Goal: Information Seeking & Learning: Compare options

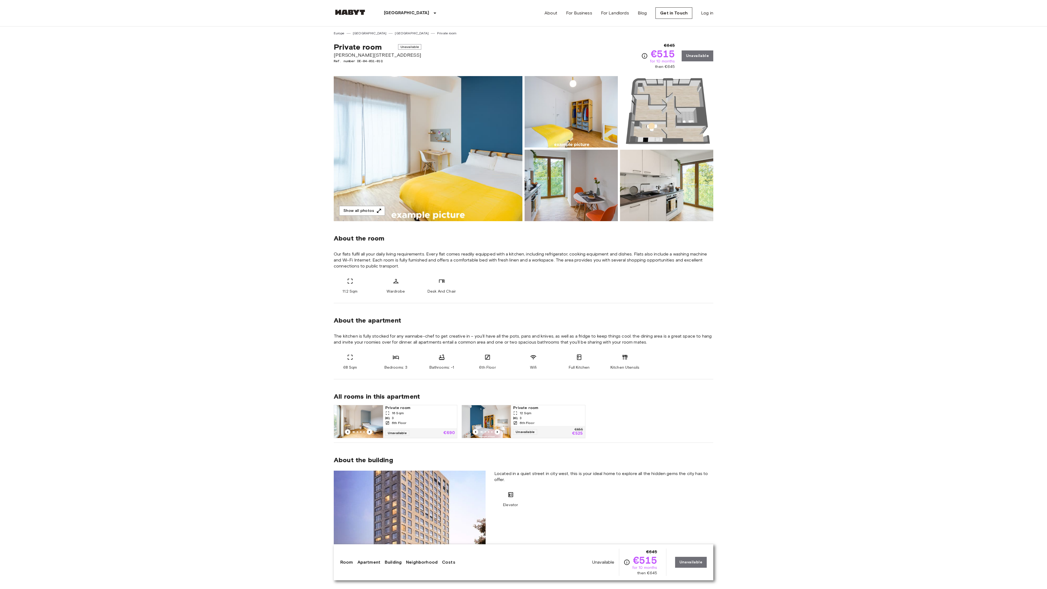
scroll to position [1128, 0]
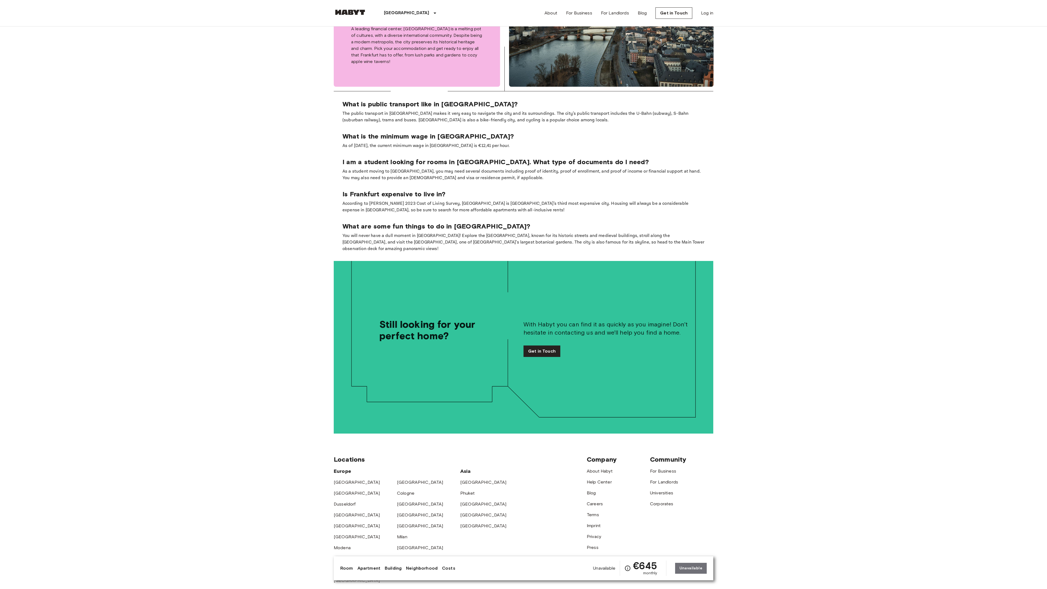
scroll to position [1193, 0]
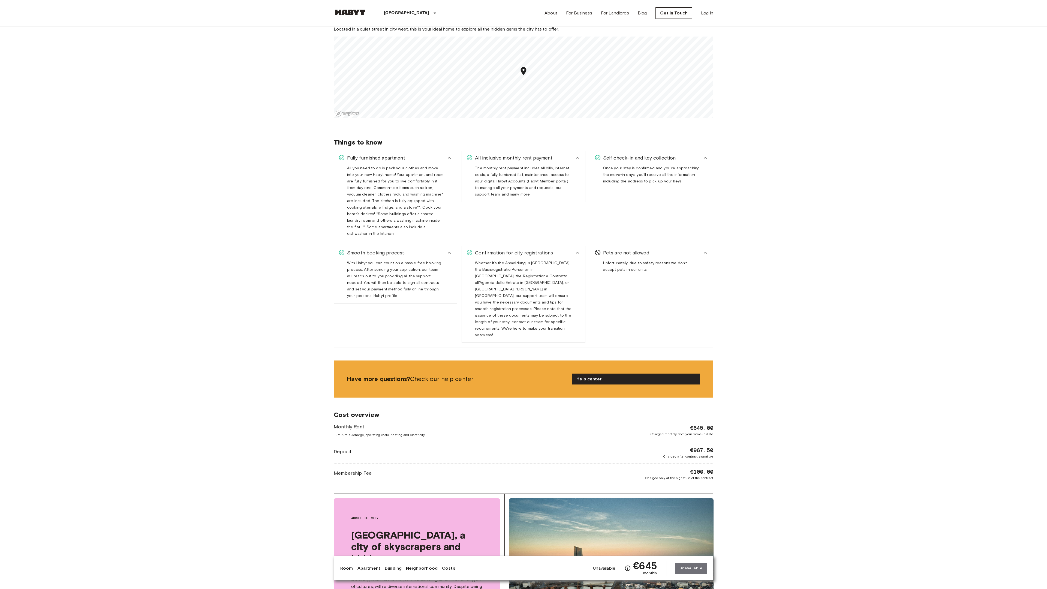
scroll to position [1128, 0]
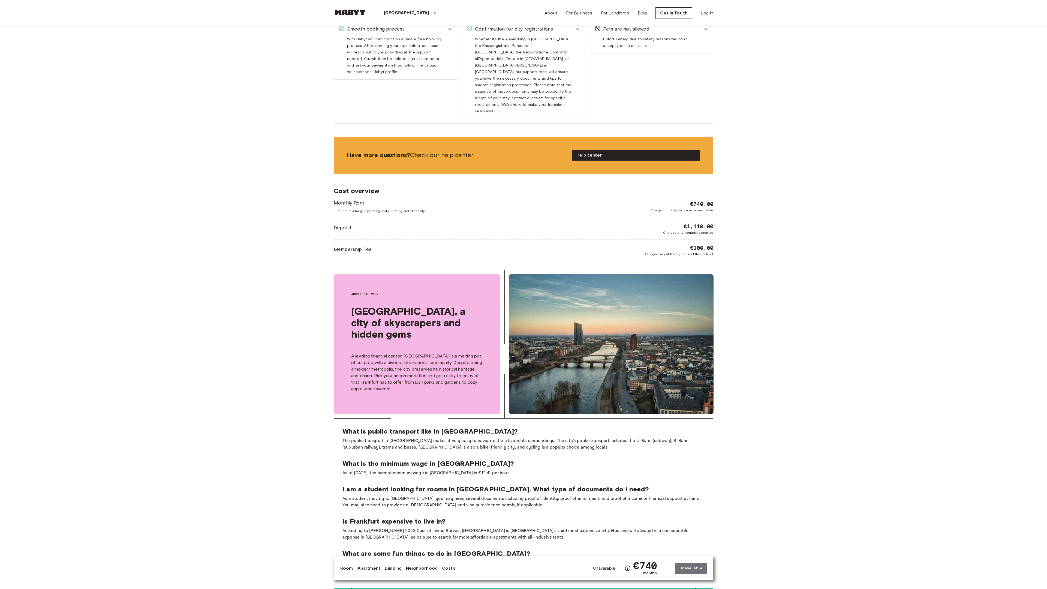
scroll to position [969, 0]
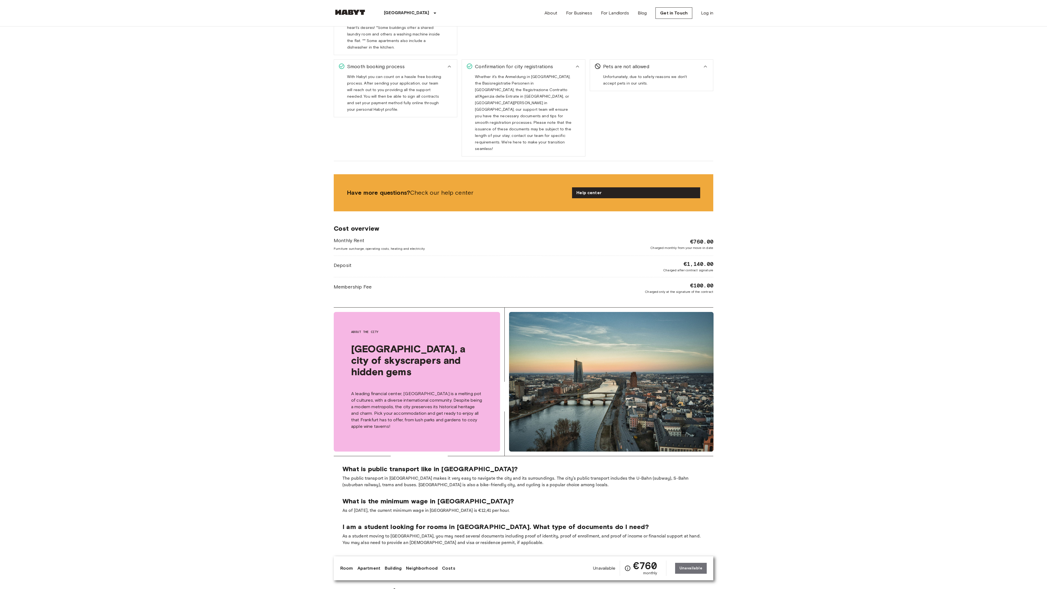
scroll to position [1006, 0]
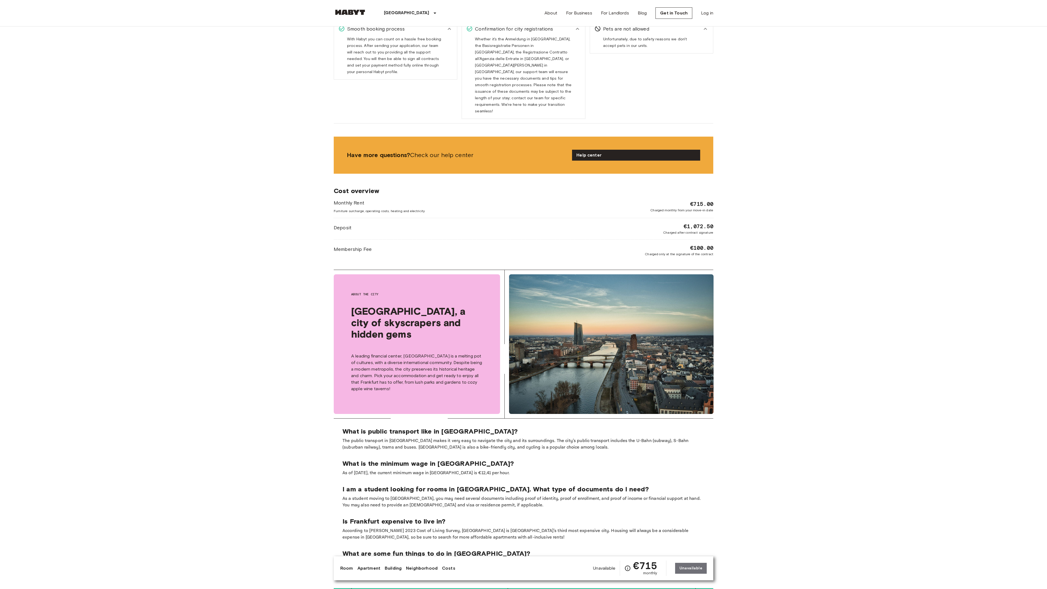
scroll to position [969, 0]
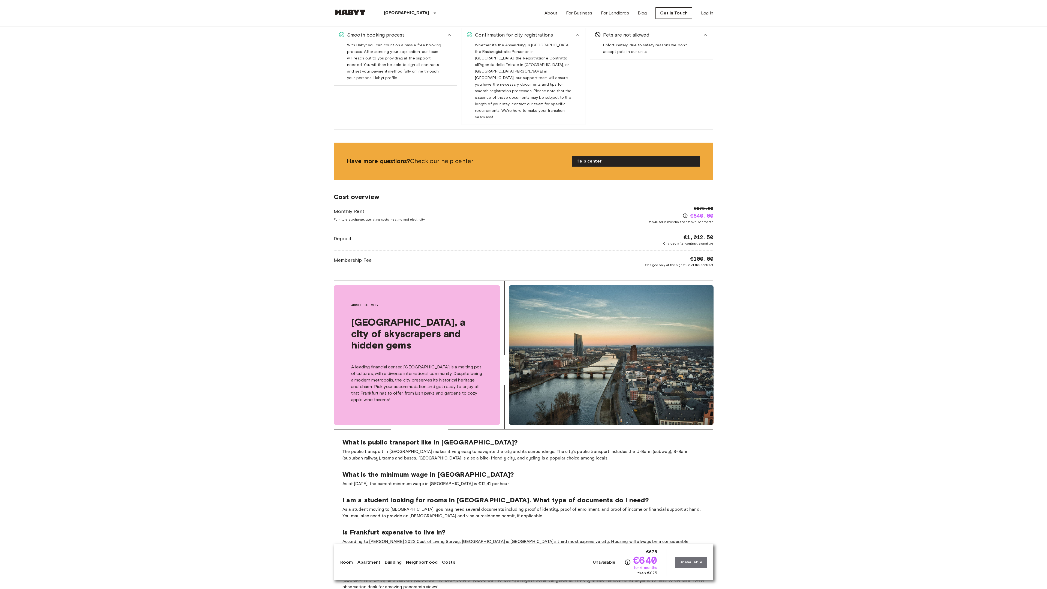
scroll to position [980, 0]
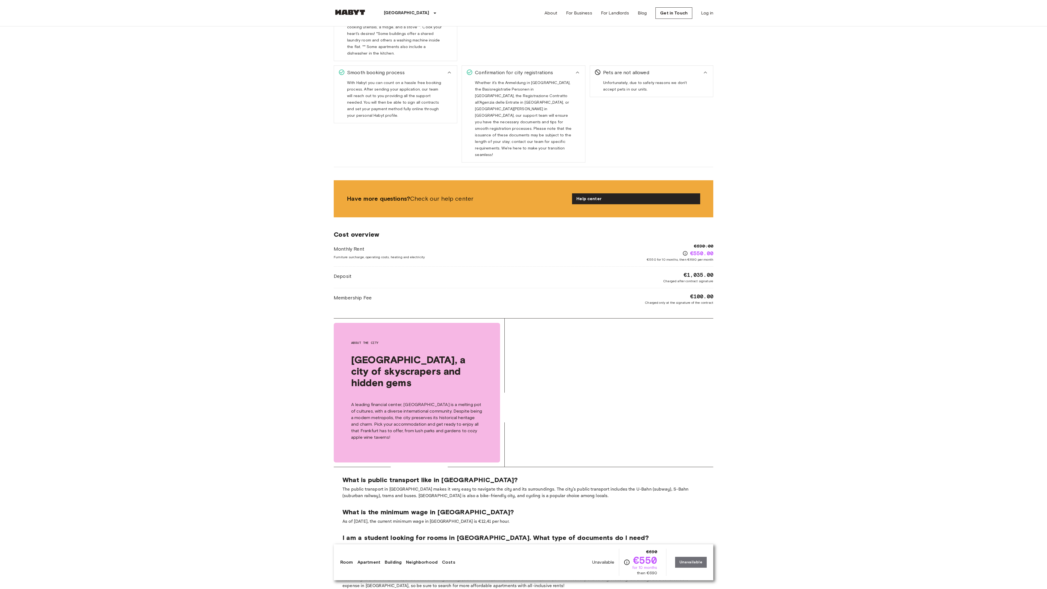
scroll to position [1017, 0]
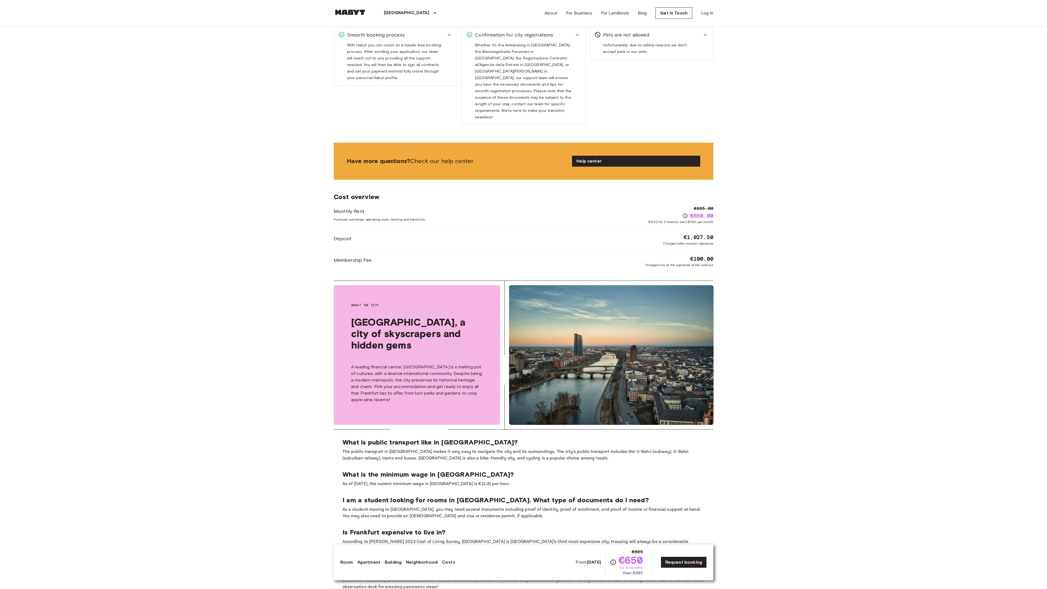
scroll to position [980, 0]
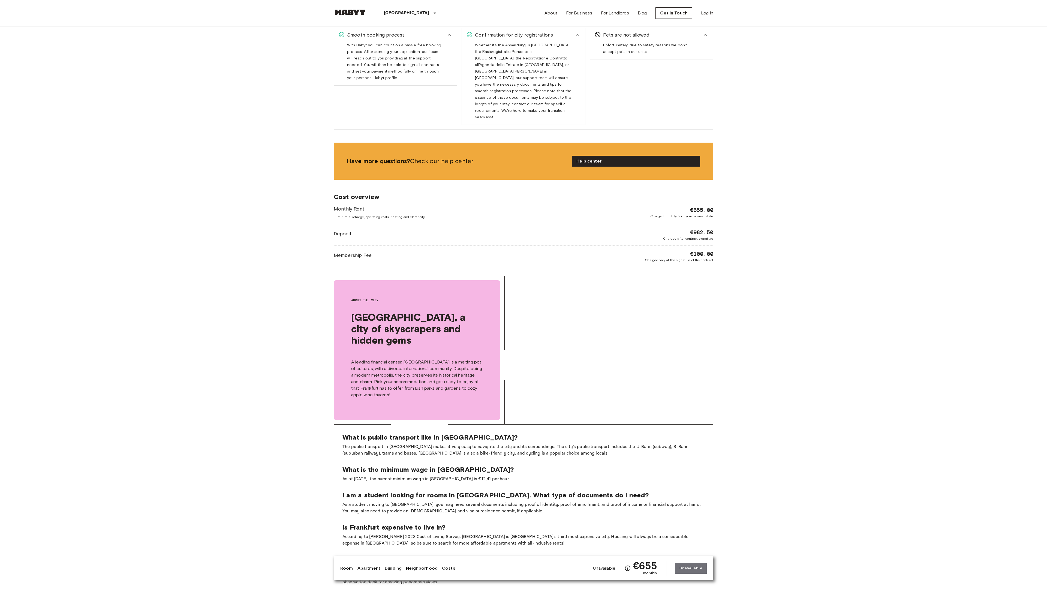
scroll to position [975, 0]
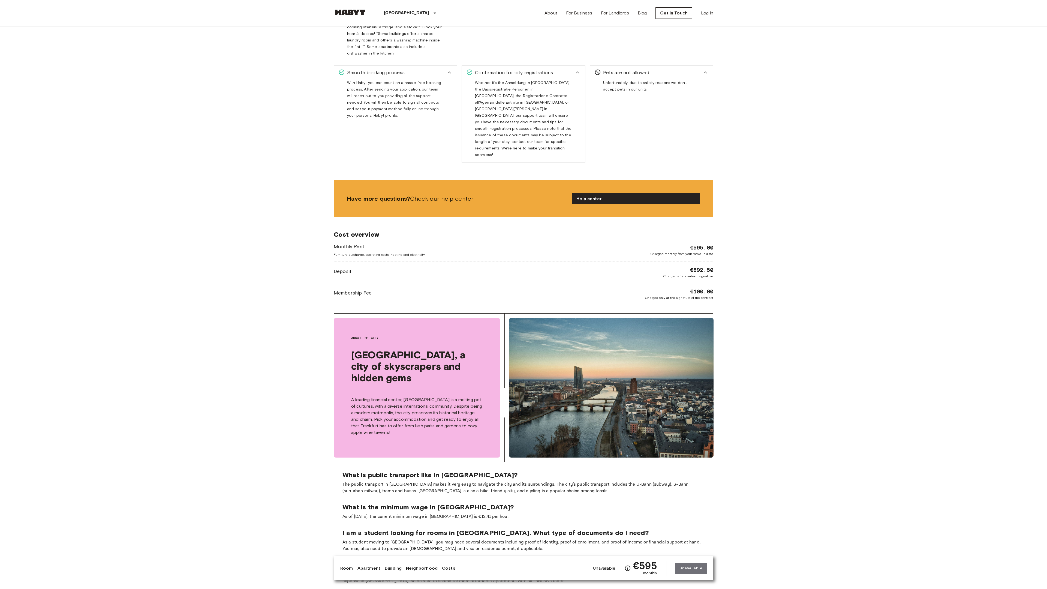
scroll to position [1012, 0]
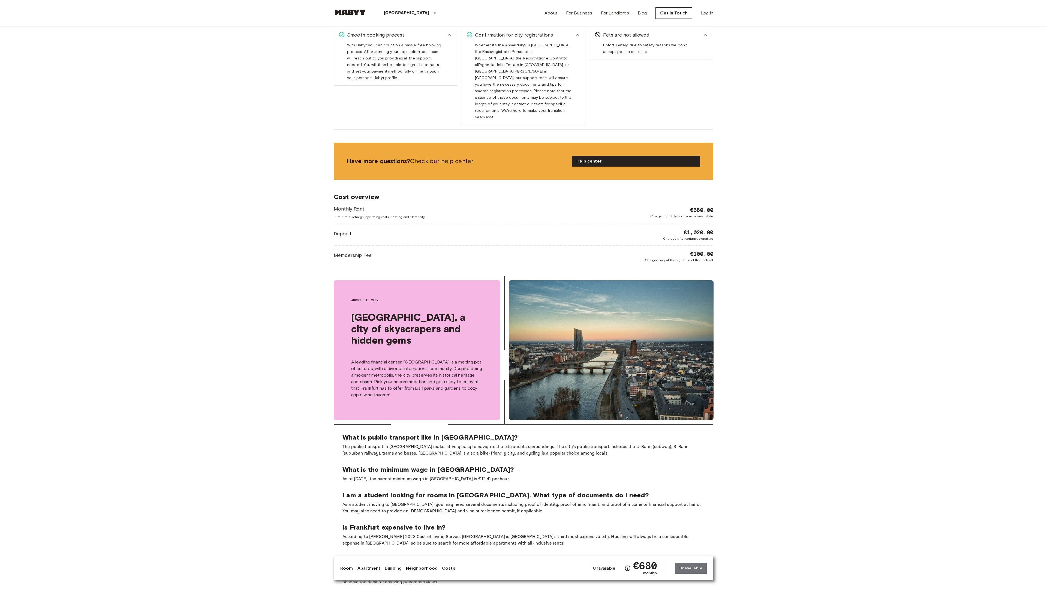
scroll to position [975, 0]
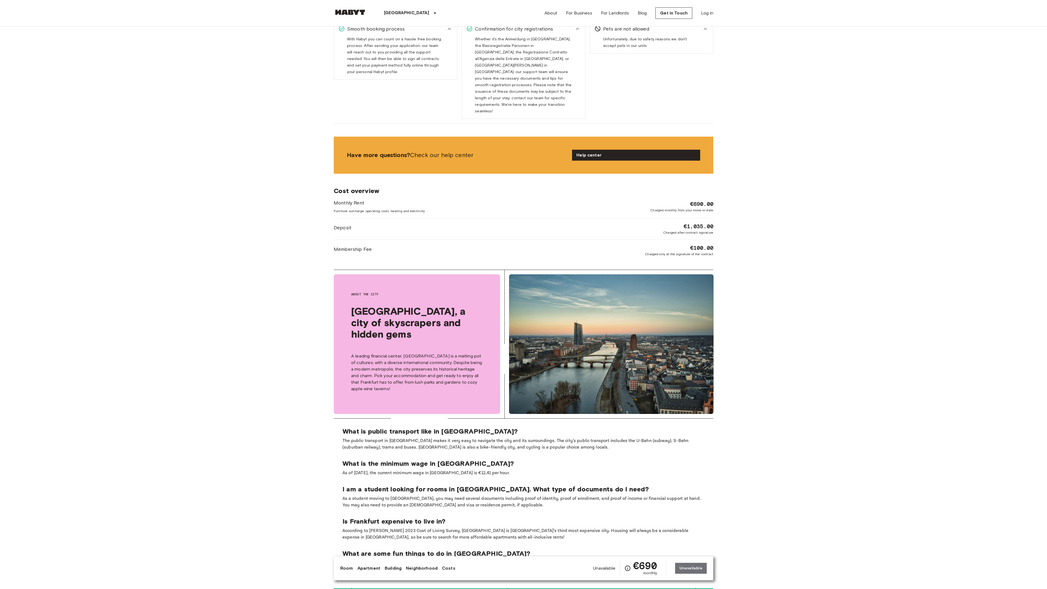
scroll to position [969, 0]
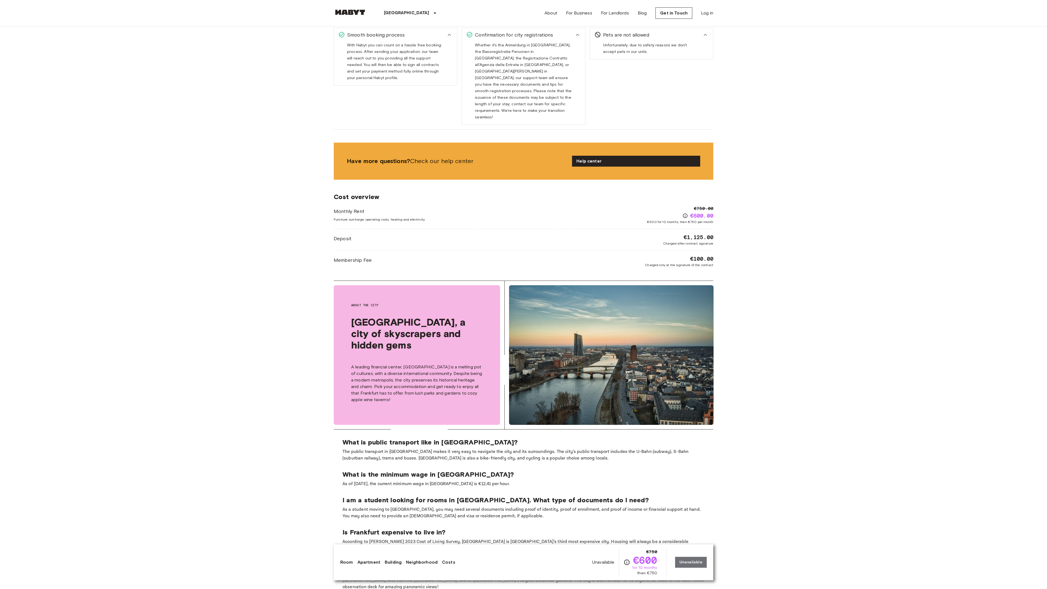
scroll to position [980, 0]
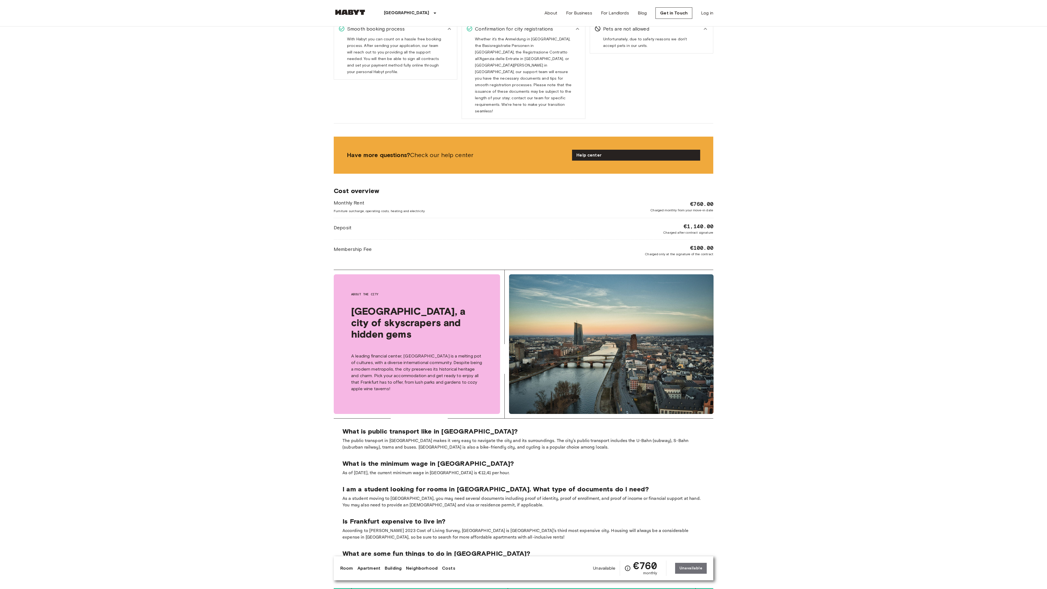
scroll to position [969, 0]
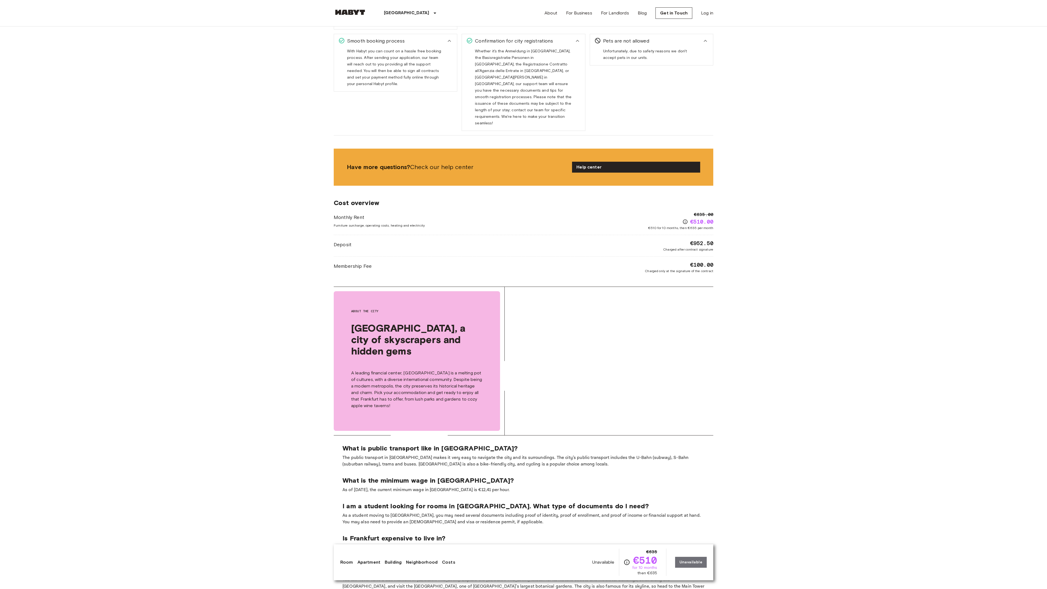
scroll to position [986, 0]
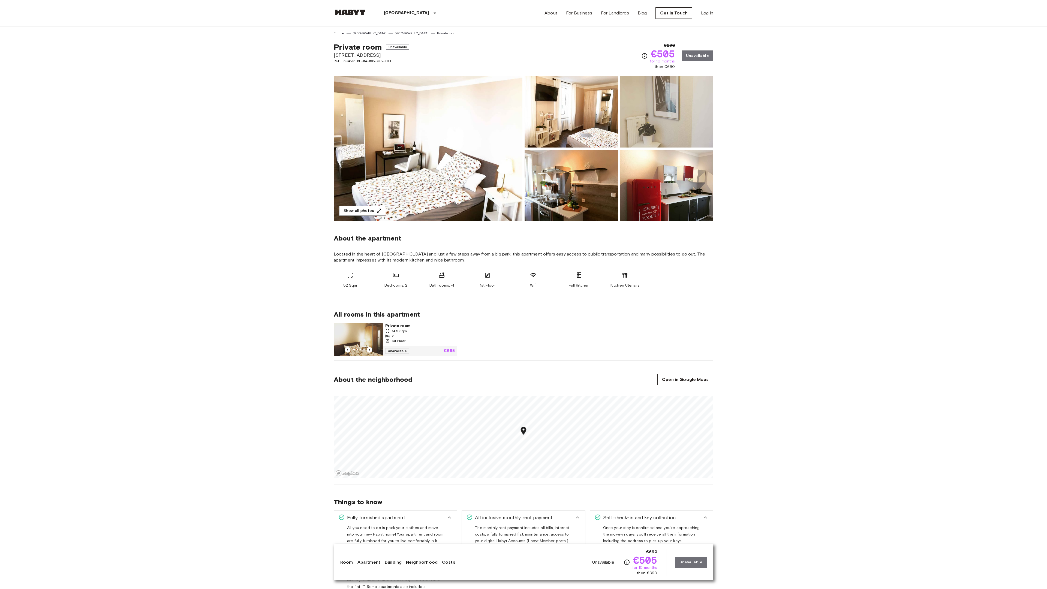
scroll to position [577, 0]
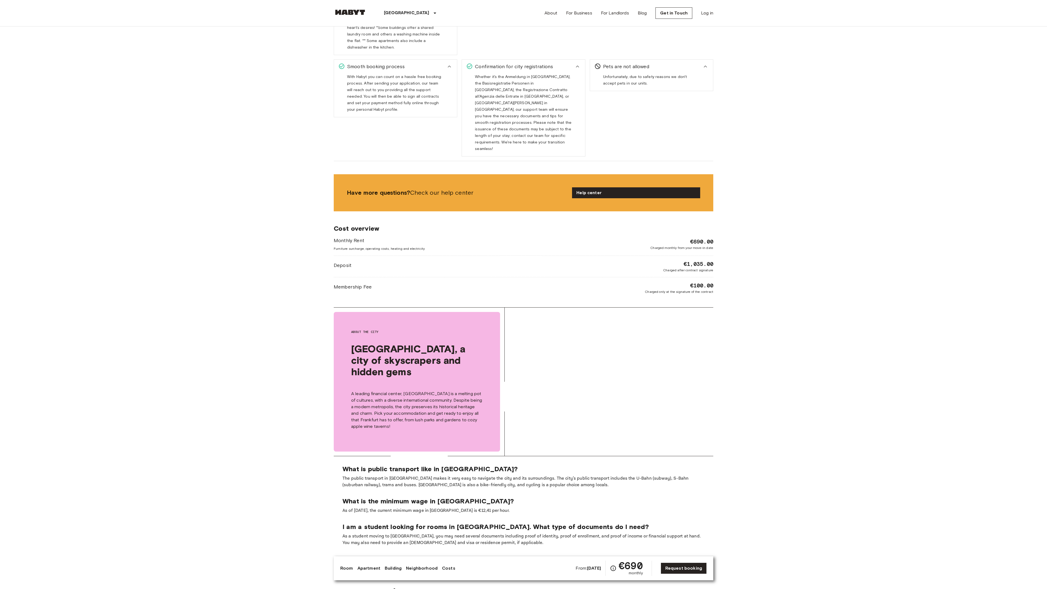
scroll to position [1006, 0]
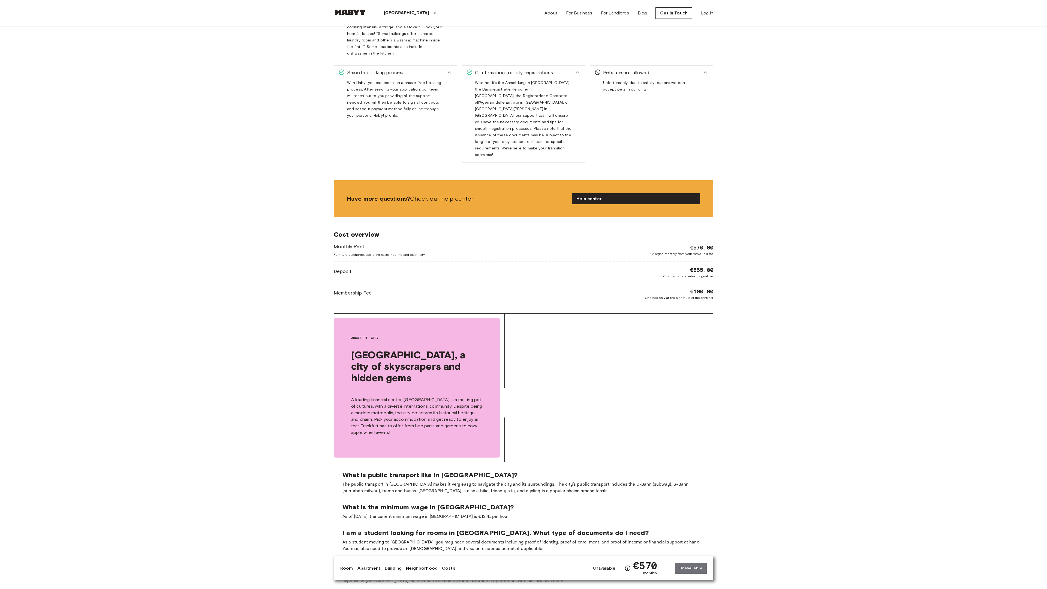
scroll to position [1012, 0]
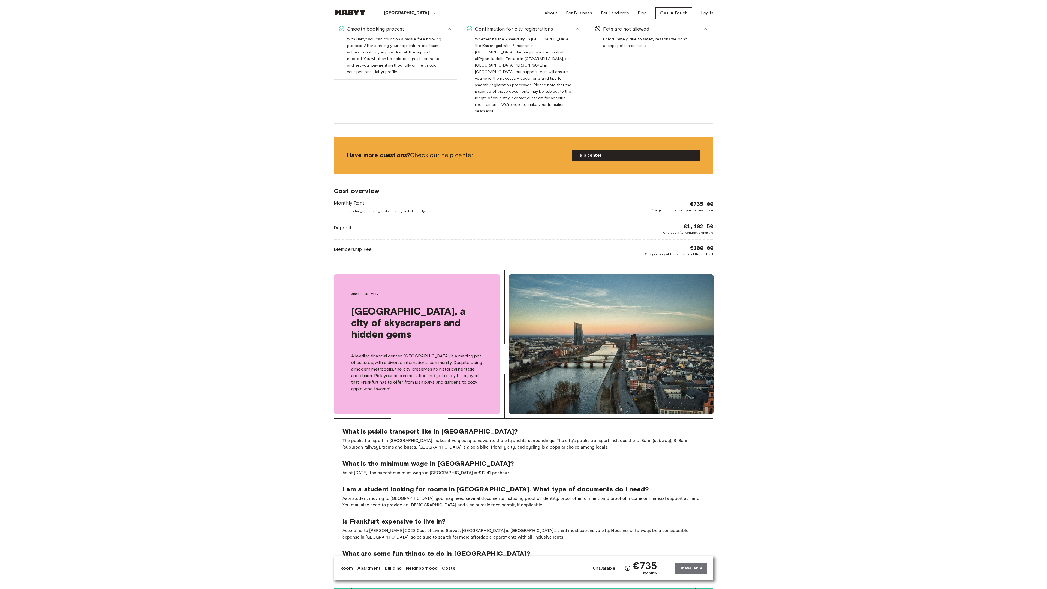
scroll to position [969, 0]
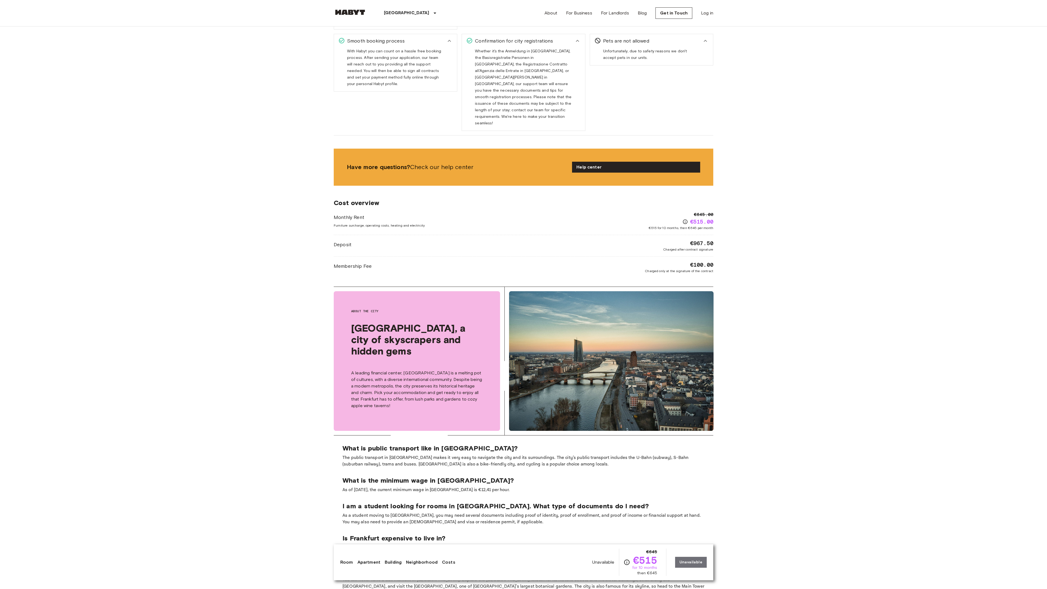
scroll to position [986, 0]
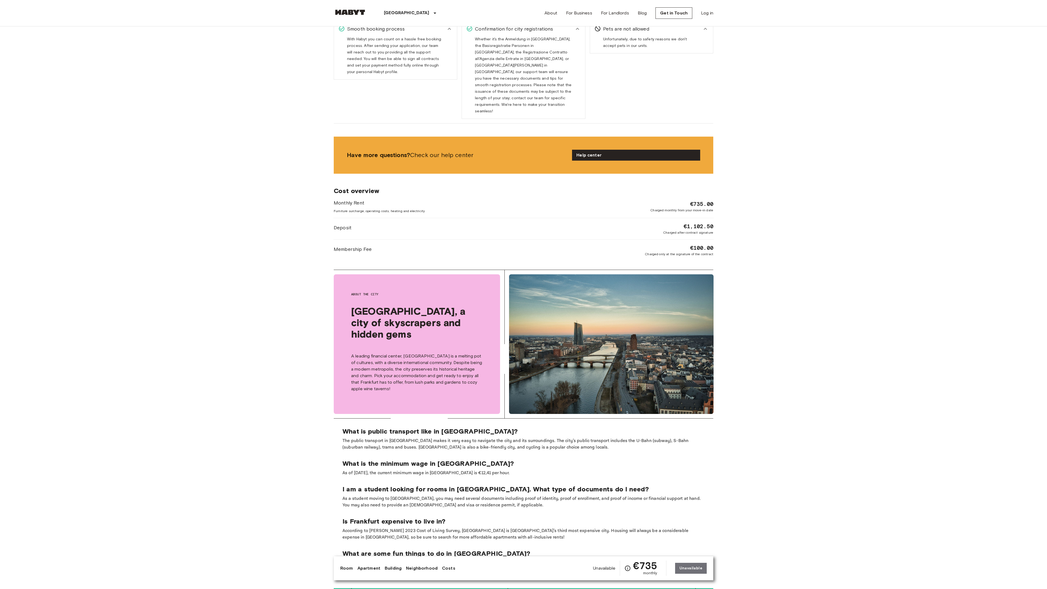
scroll to position [969, 0]
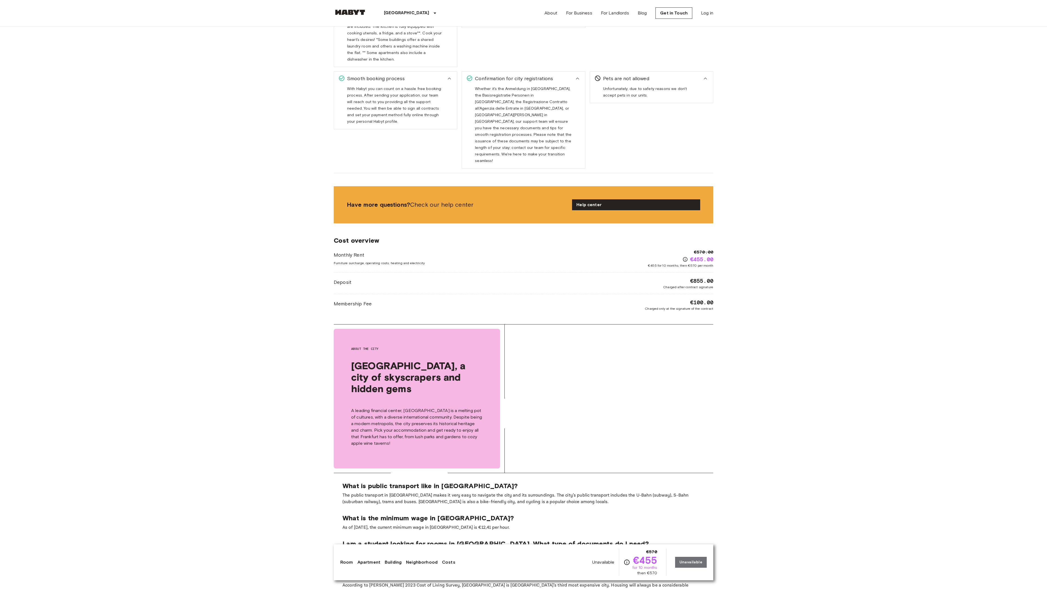
scroll to position [1023, 0]
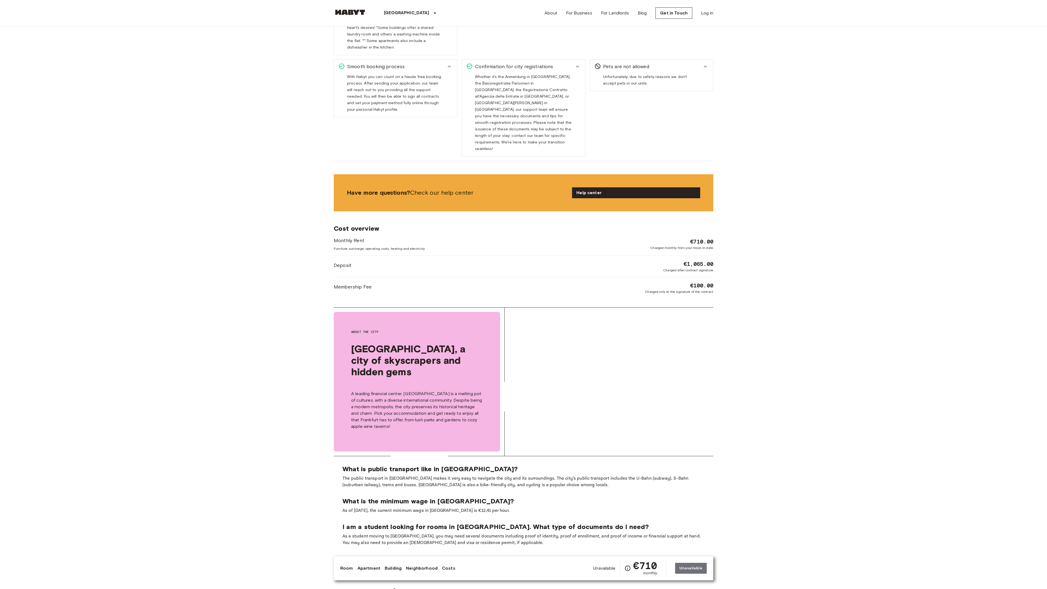
scroll to position [1006, 0]
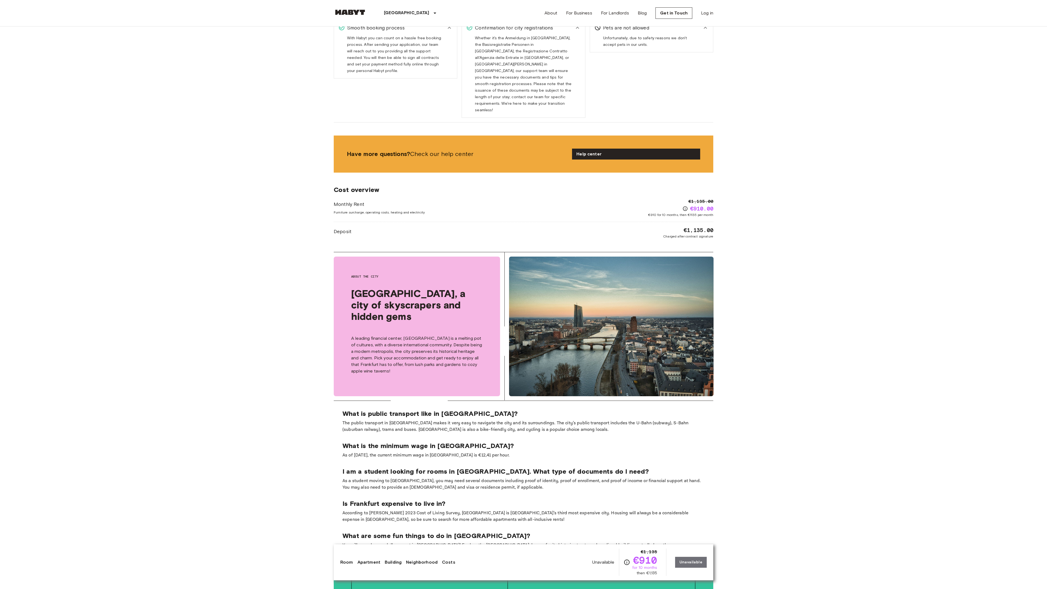
scroll to position [946, 0]
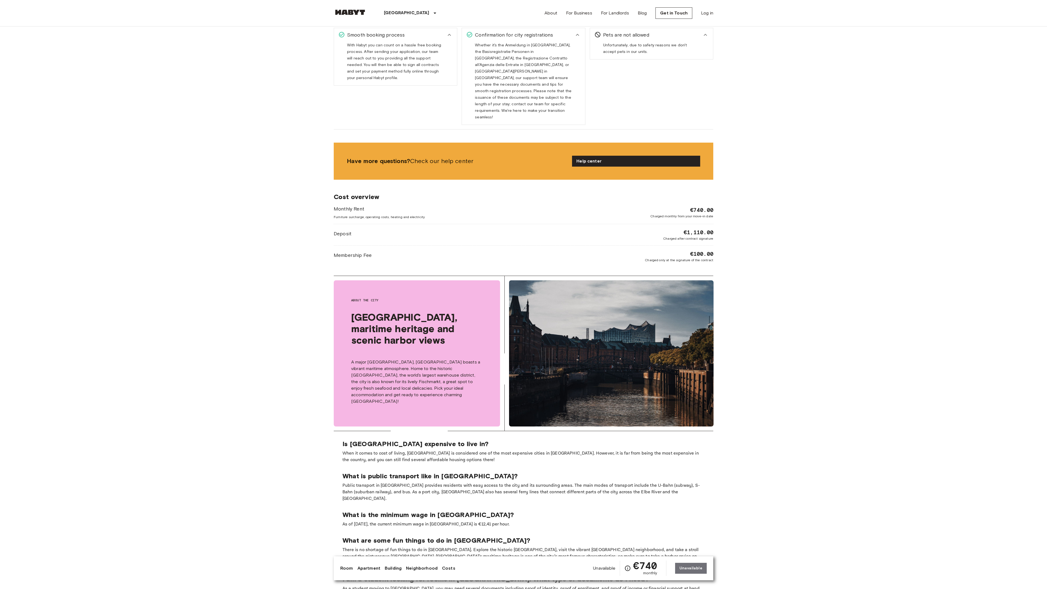
scroll to position [970, 0]
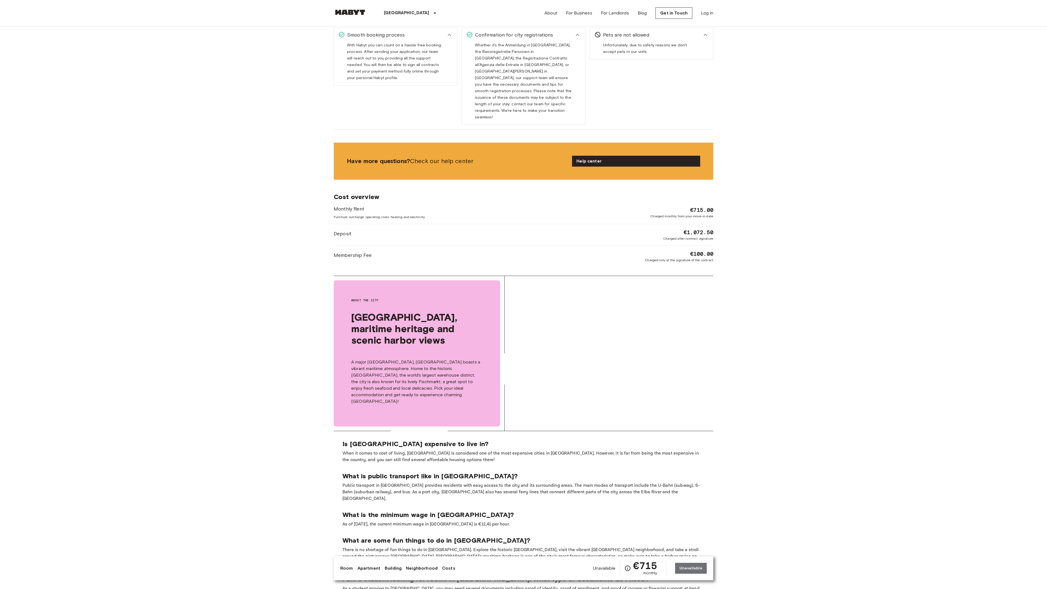
scroll to position [970, 0]
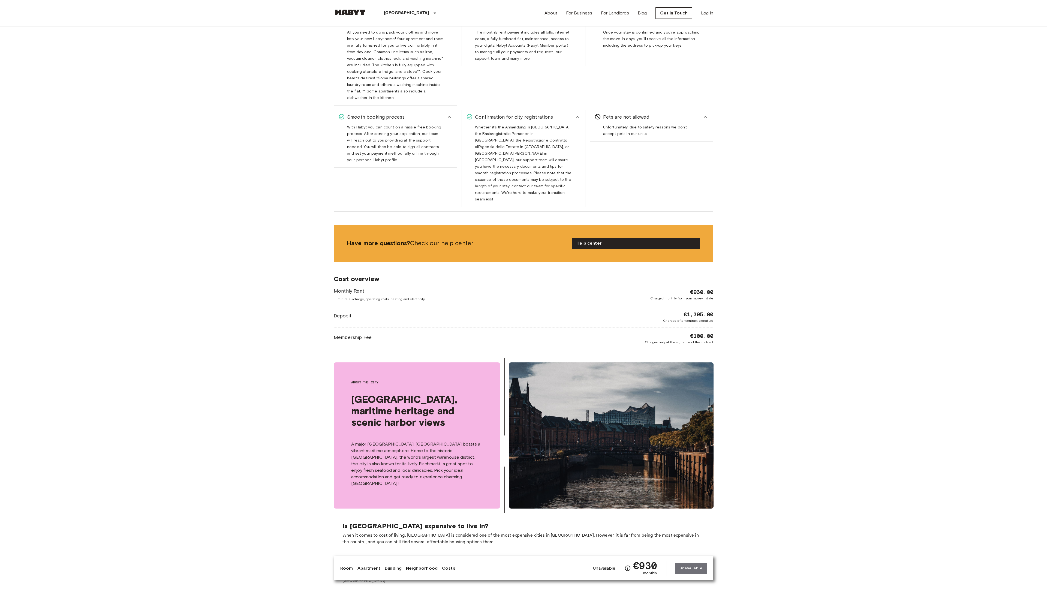
scroll to position [1052, 0]
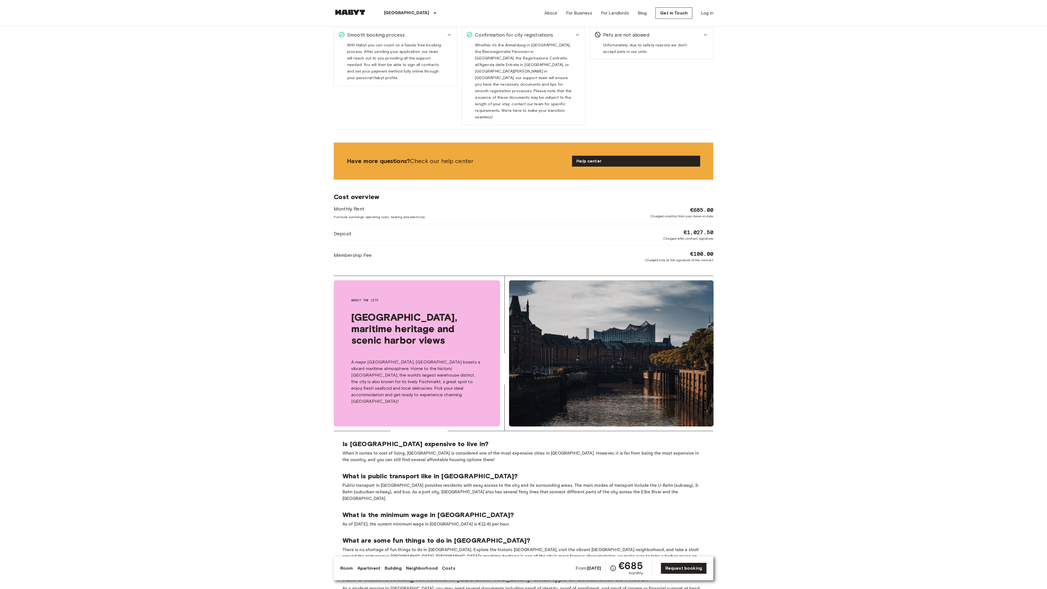
scroll to position [970, 0]
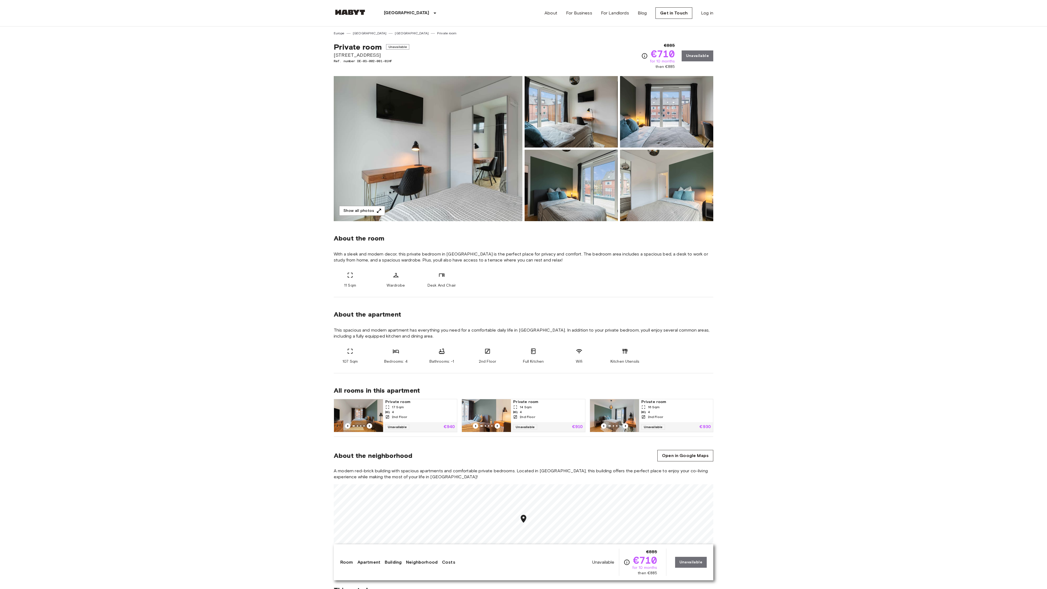
scroll to position [1063, 0]
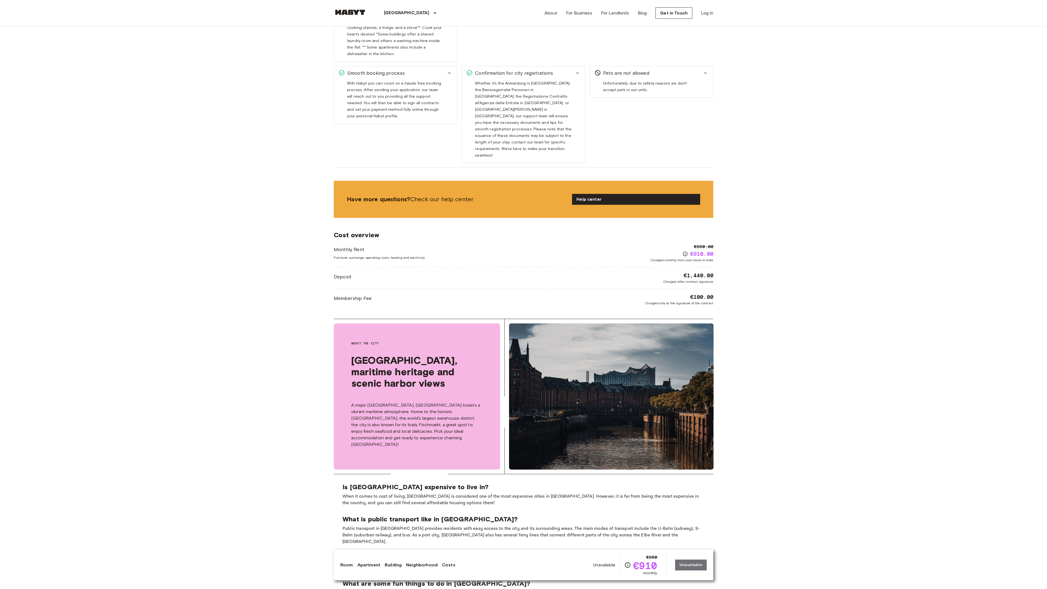
scroll to position [1013, 0]
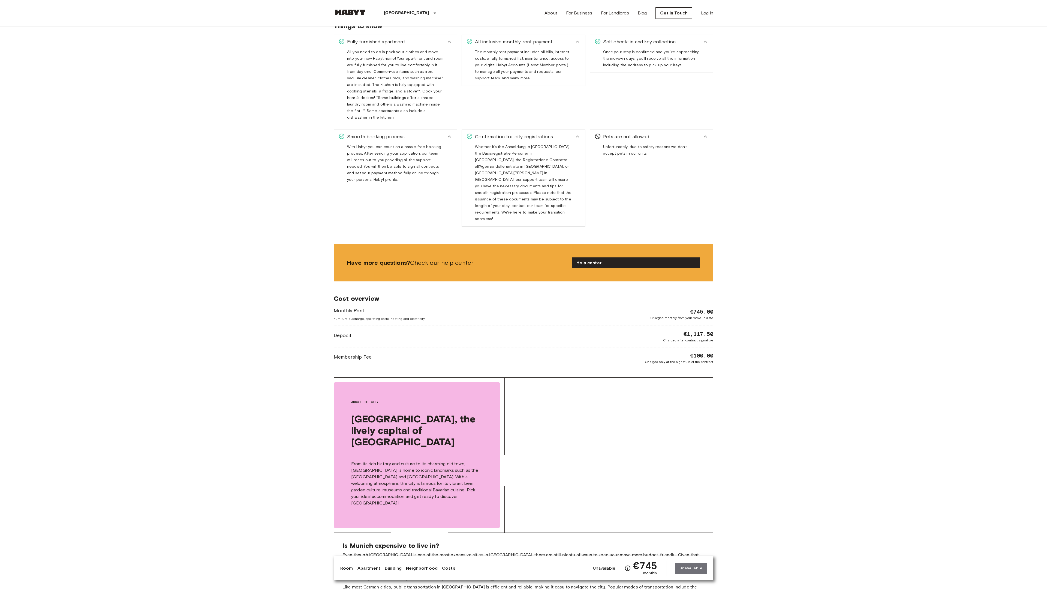
scroll to position [1072, 0]
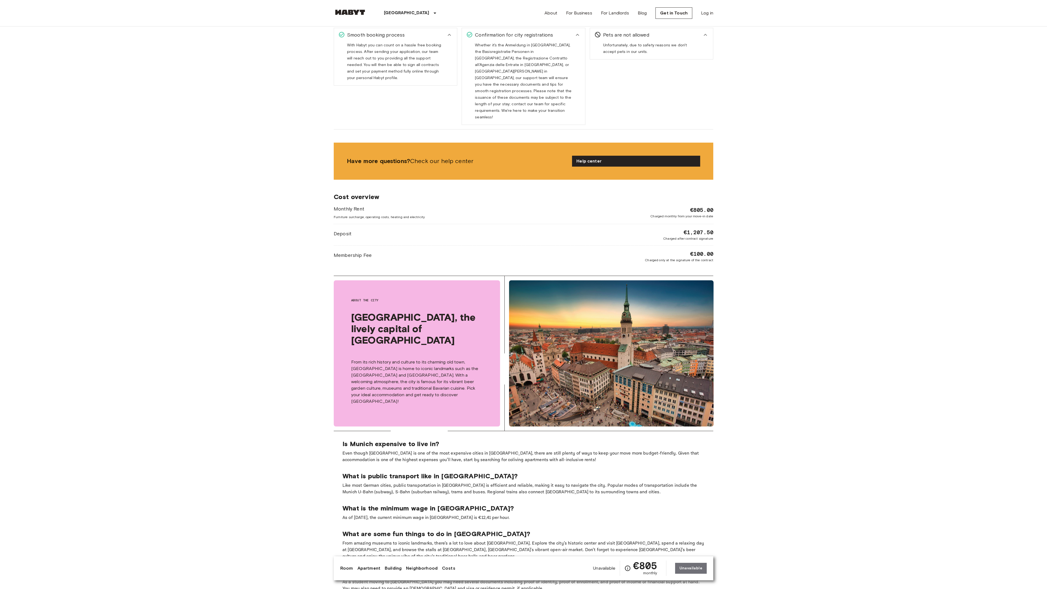
scroll to position [970, 0]
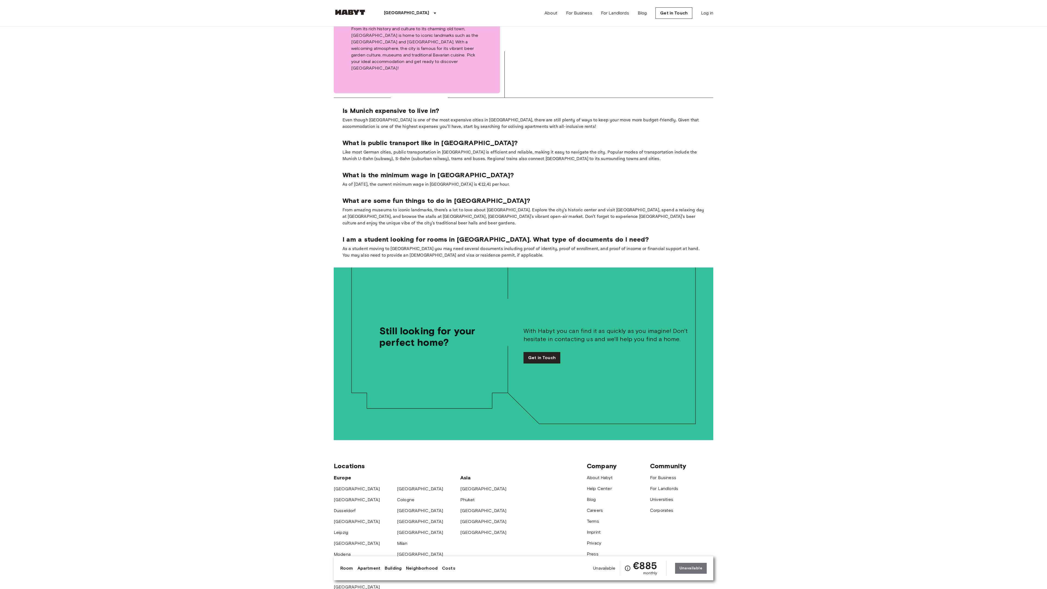
scroll to position [1188, 0]
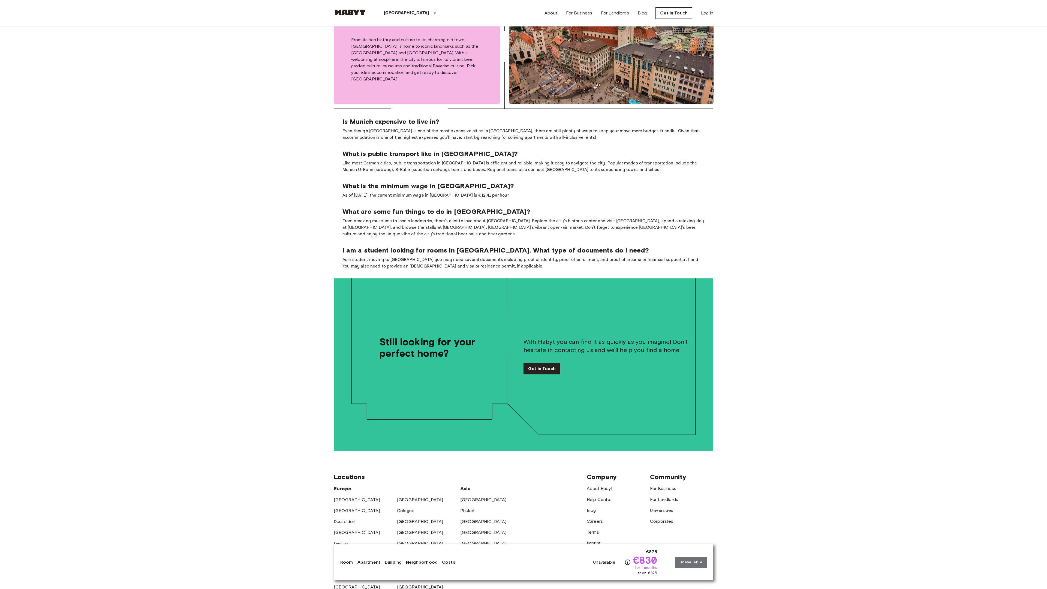
scroll to position [1199, 0]
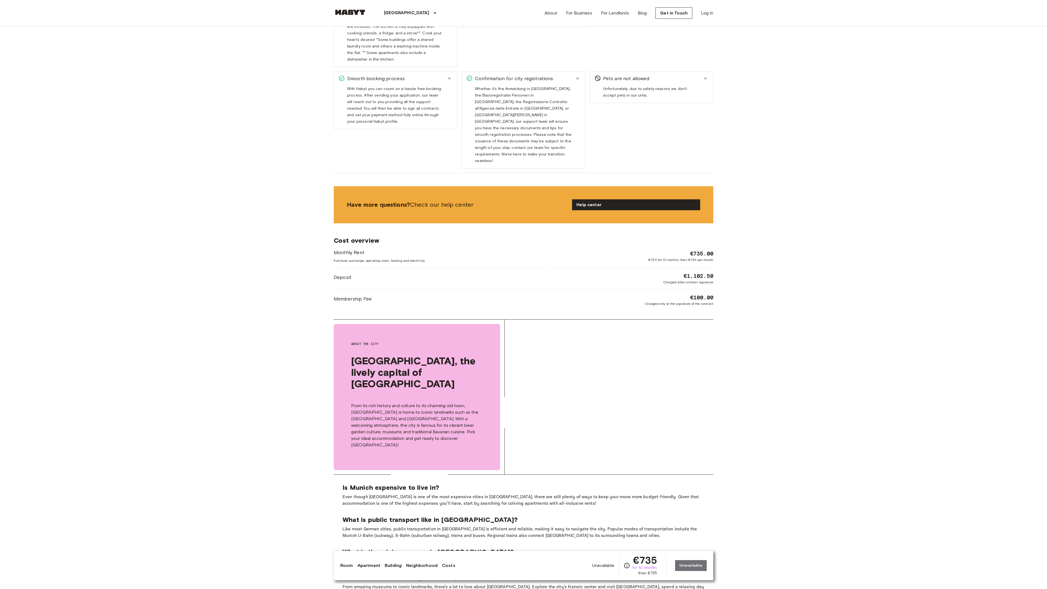
scroll to position [1014, 0]
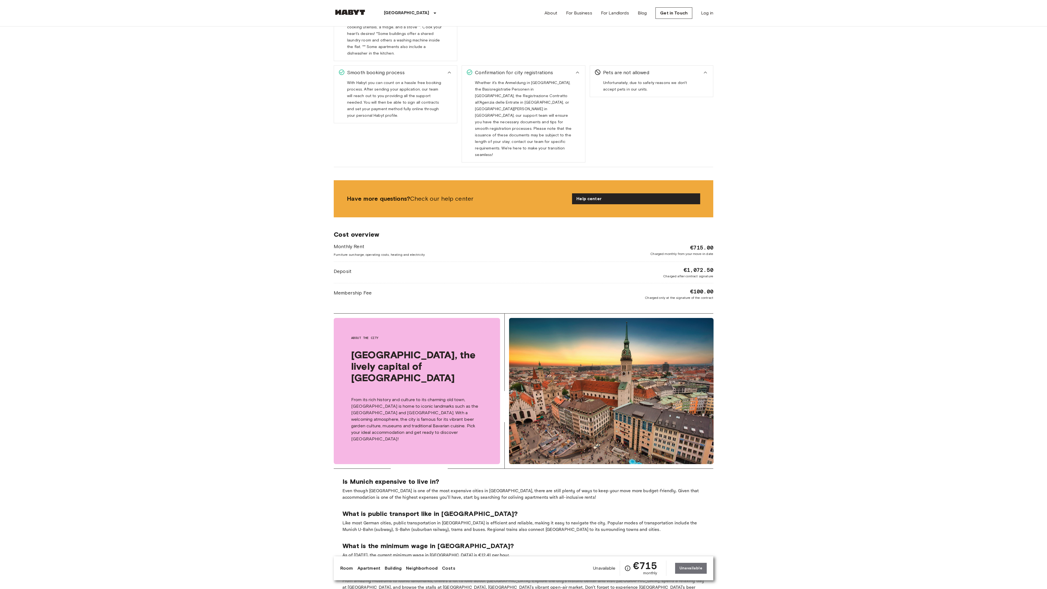
scroll to position [1008, 0]
